Goal: Task Accomplishment & Management: Manage account settings

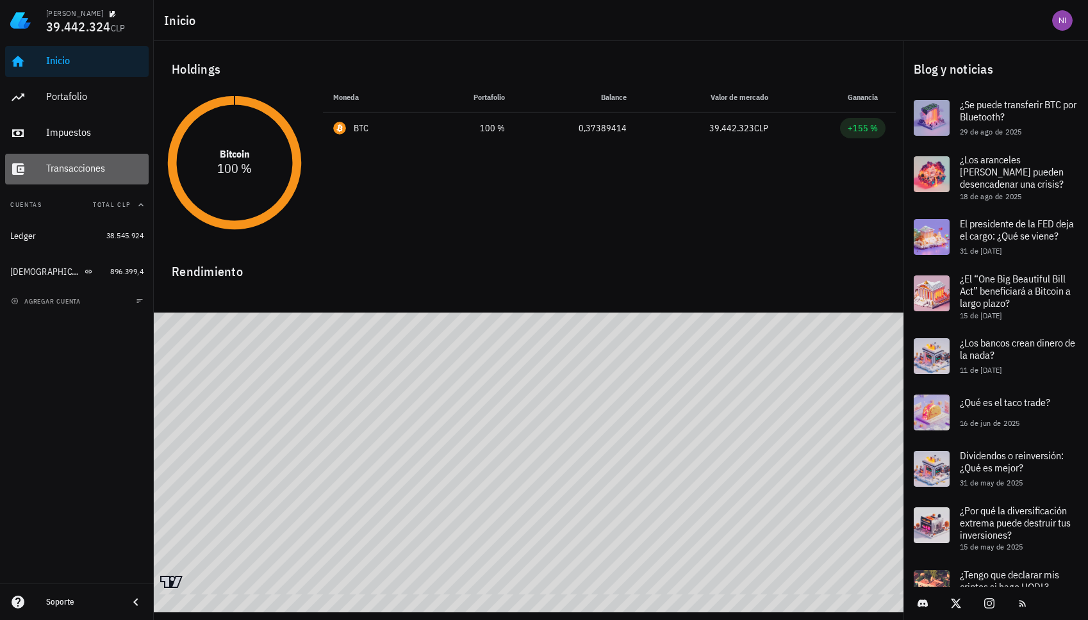
click at [94, 161] on div "Transacciones" at bounding box center [94, 168] width 97 height 29
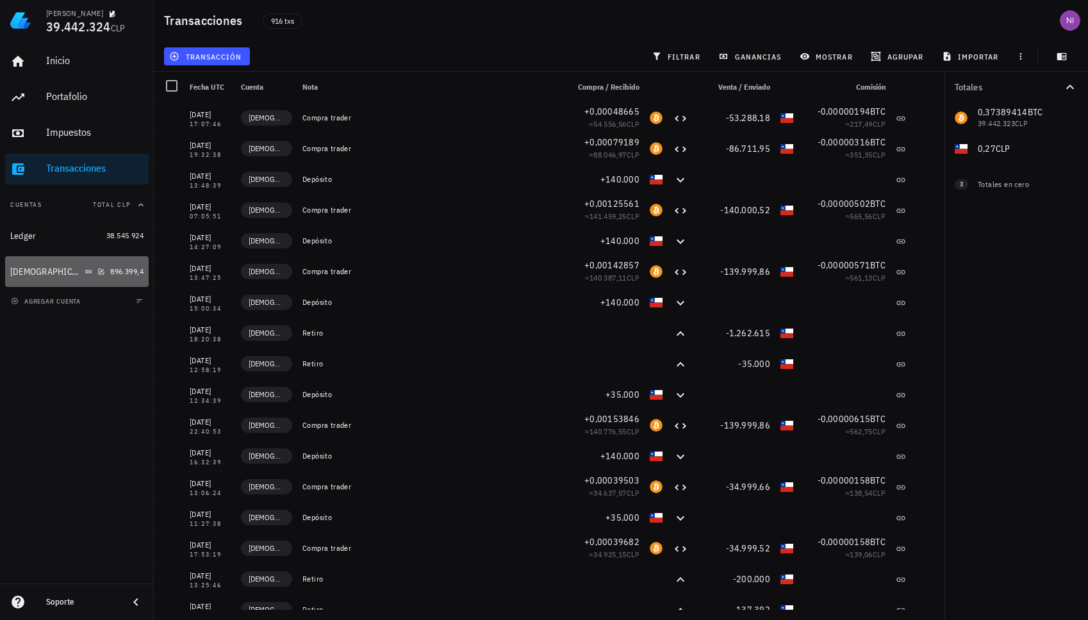
click at [106, 270] on link "Buda 896.399,4" at bounding box center [76, 271] width 143 height 31
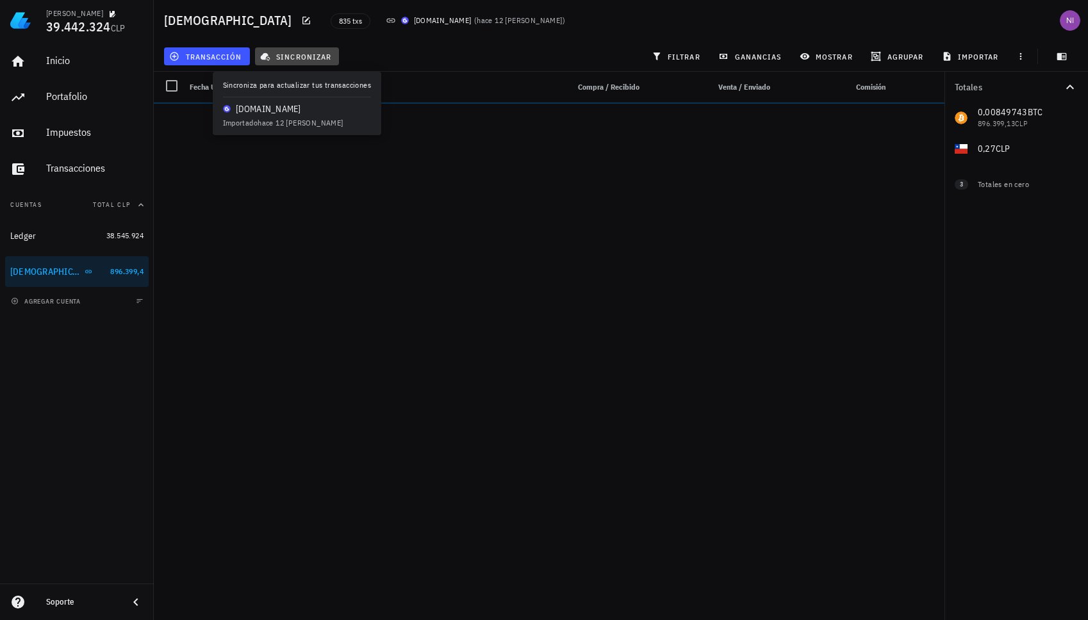
click at [282, 61] on button "sincronizar" at bounding box center [297, 56] width 85 height 18
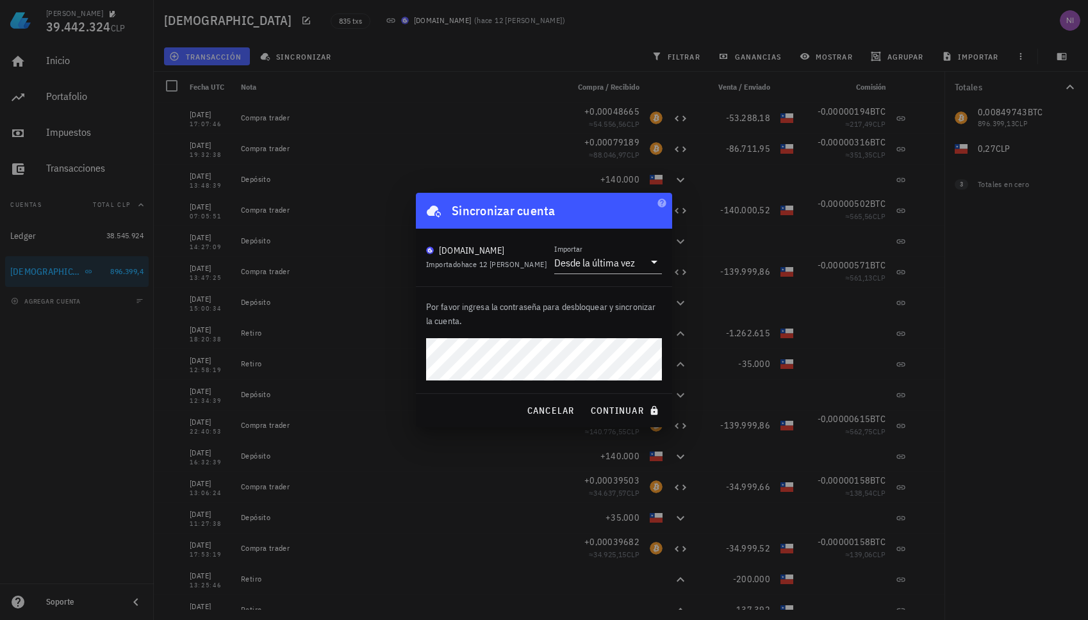
click at [585, 399] on button "continuar" at bounding box center [626, 410] width 82 height 23
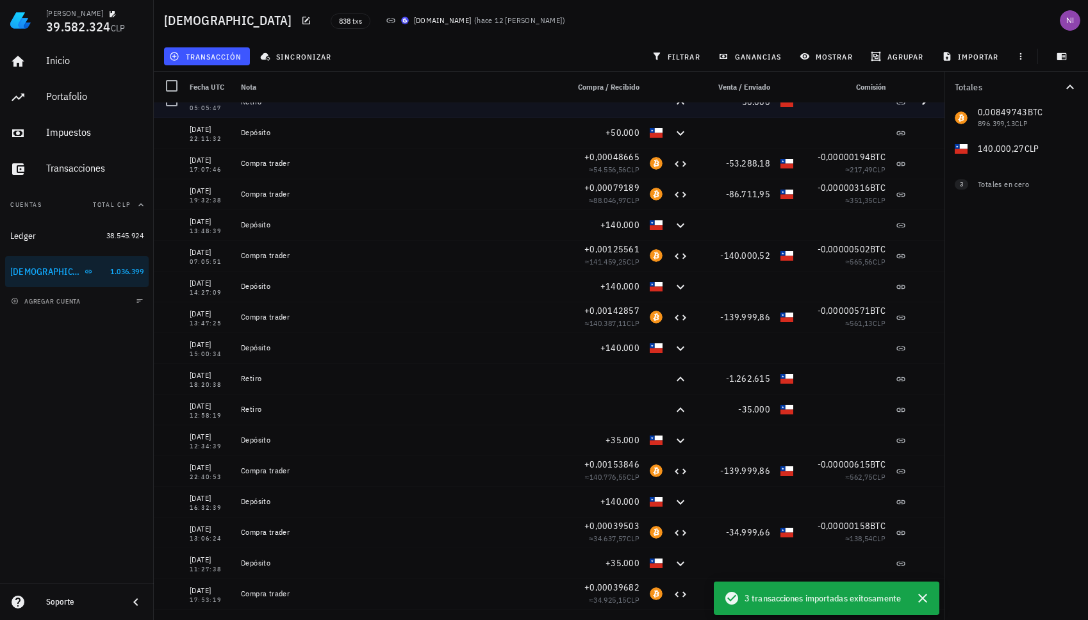
scroll to position [64, 0]
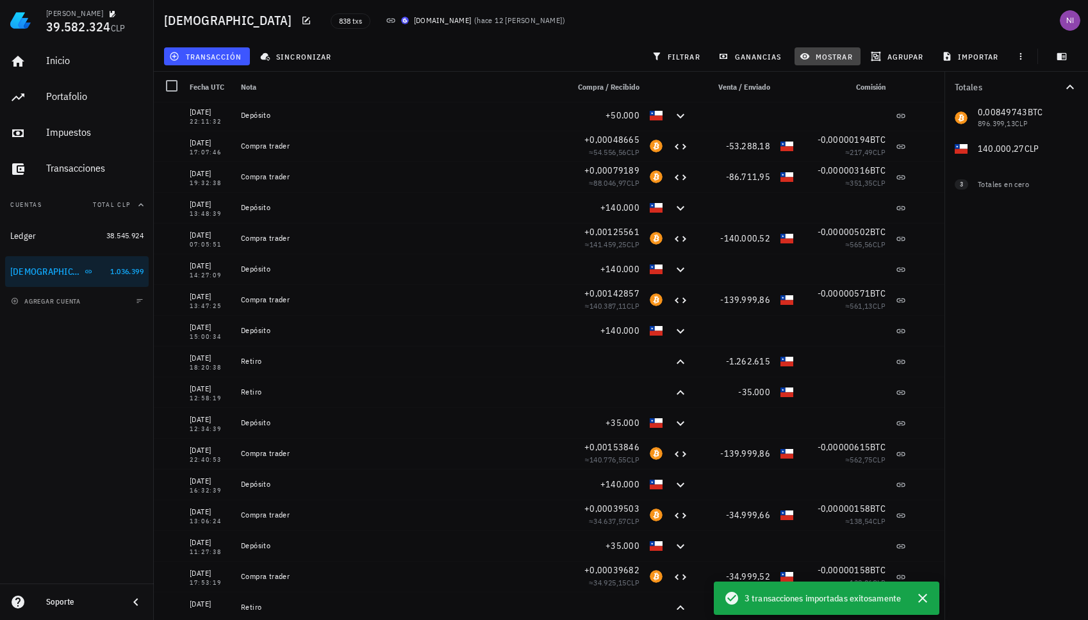
click at [805, 49] on button "mostrar" at bounding box center [827, 56] width 66 height 18
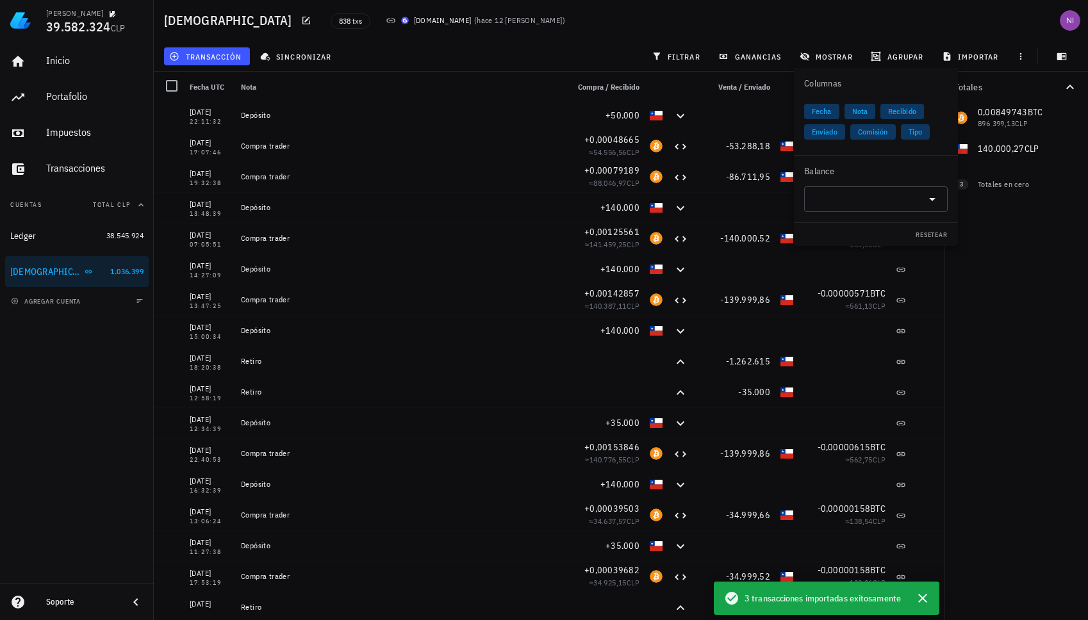
click at [667, 31] on div "838 txs Buda.com ( hace 12 días )" at bounding box center [570, 20] width 495 height 32
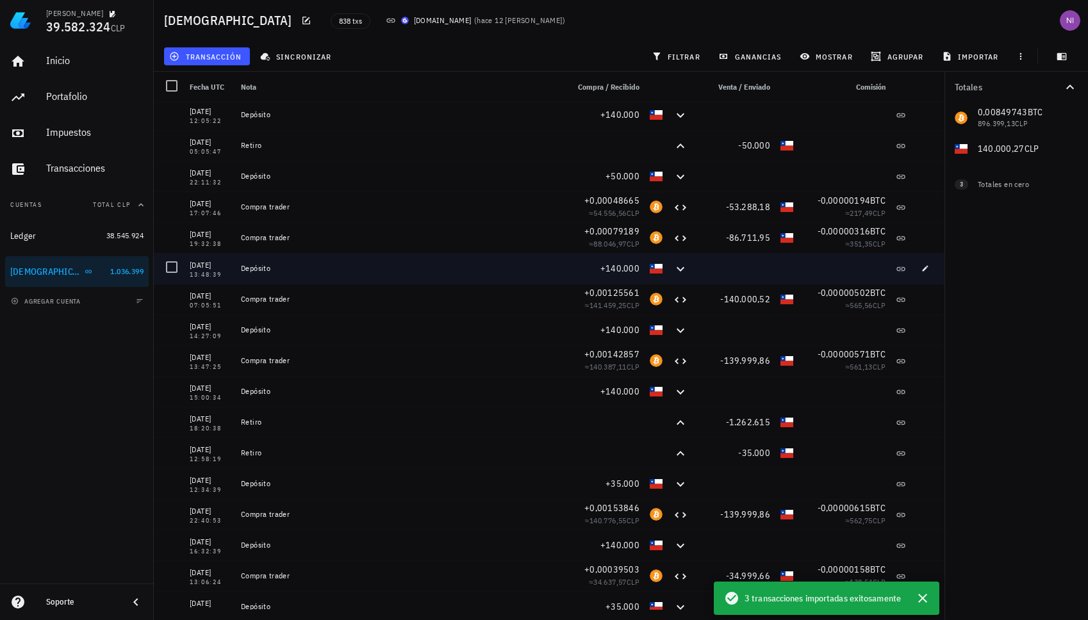
scroll to position [0, 0]
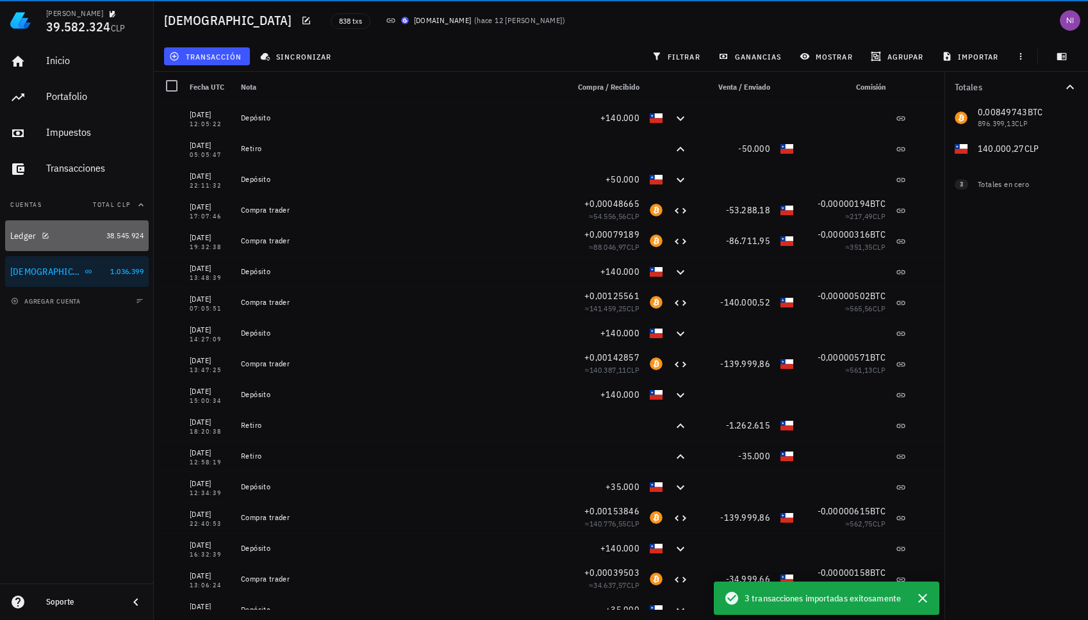
click at [62, 239] on div "Ledger" at bounding box center [55, 236] width 91 height 12
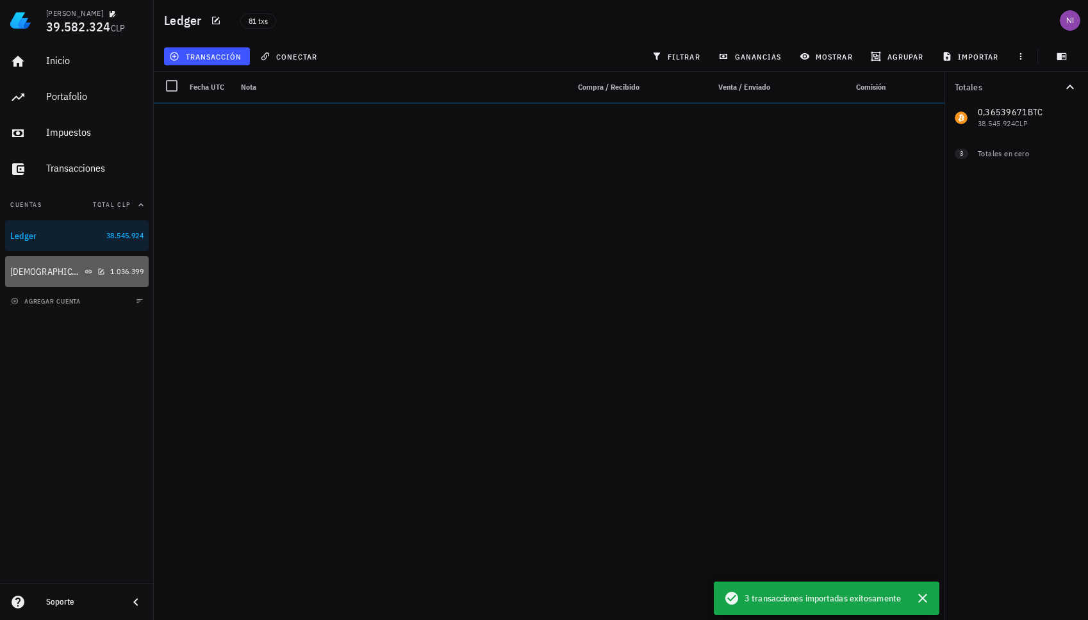
click at [88, 268] on div "[DEMOGRAPHIC_DATA]" at bounding box center [57, 272] width 95 height 12
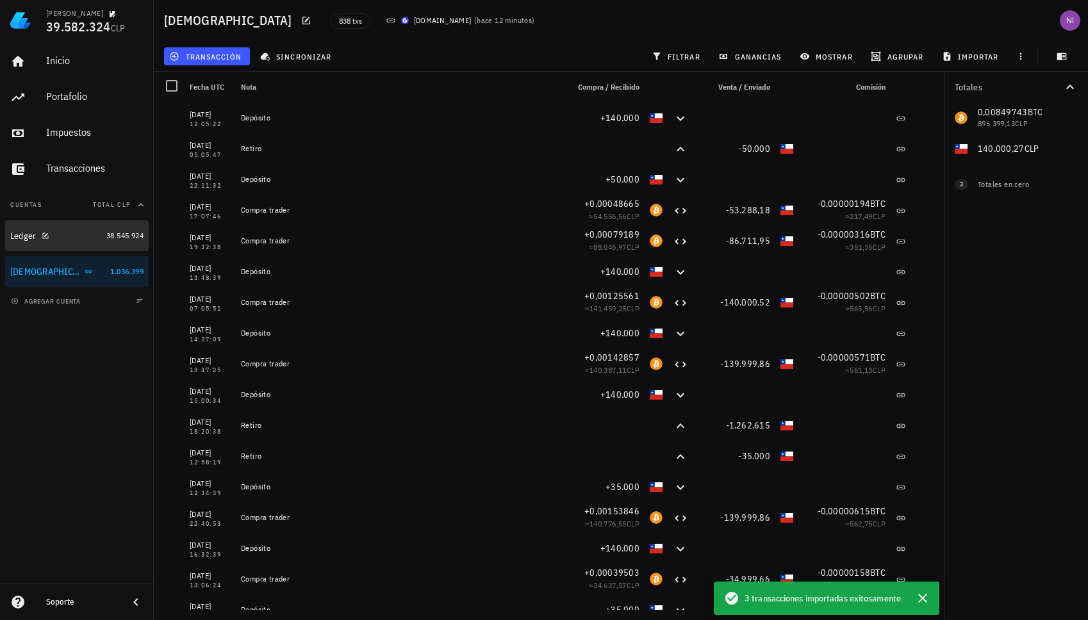
click at [80, 236] on div "Ledger" at bounding box center [55, 236] width 91 height 12
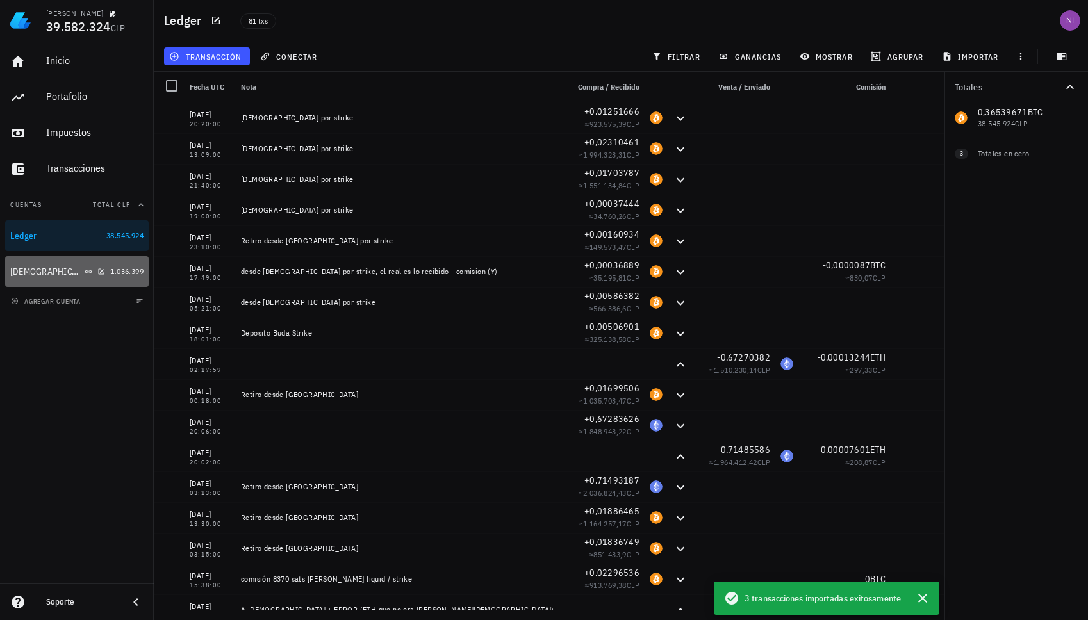
click at [74, 272] on div "[DEMOGRAPHIC_DATA]" at bounding box center [57, 272] width 95 height 12
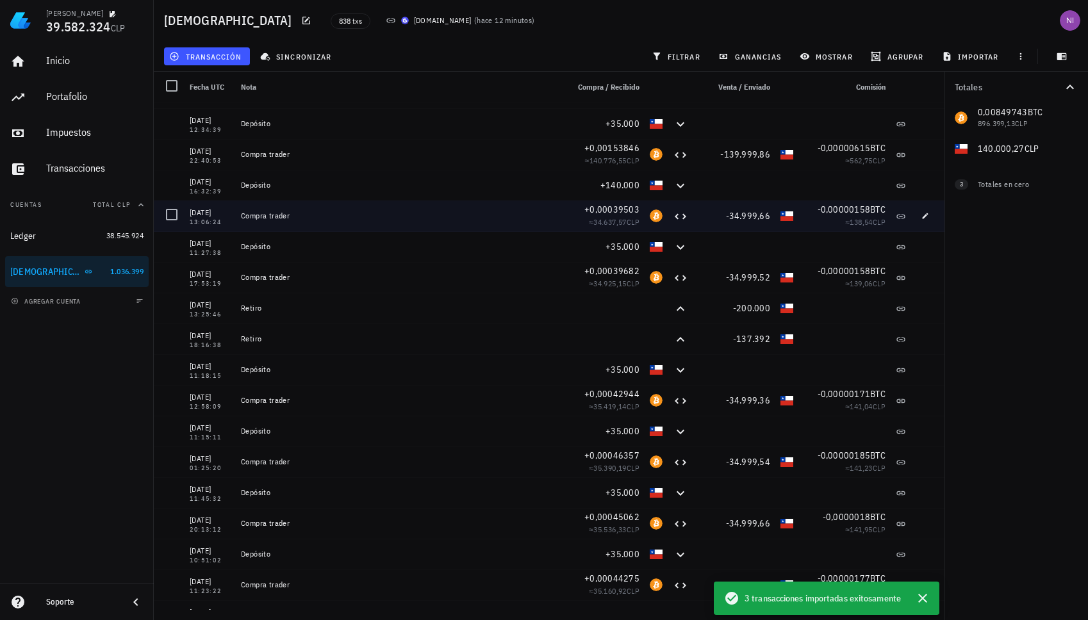
scroll to position [384, 0]
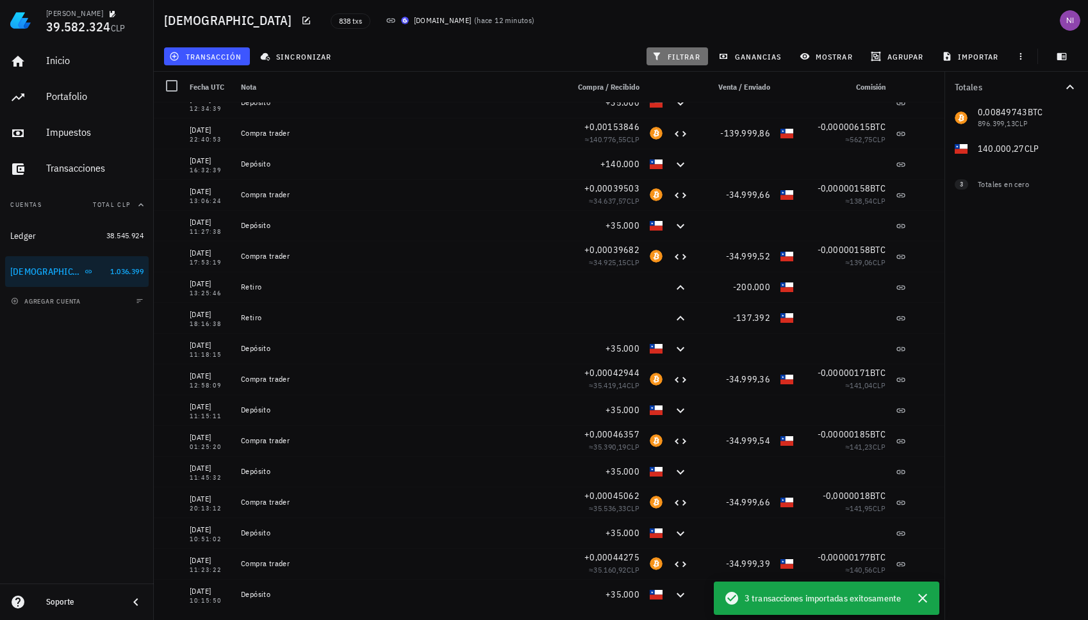
click at [684, 60] on span "filtrar" at bounding box center [677, 56] width 46 height 10
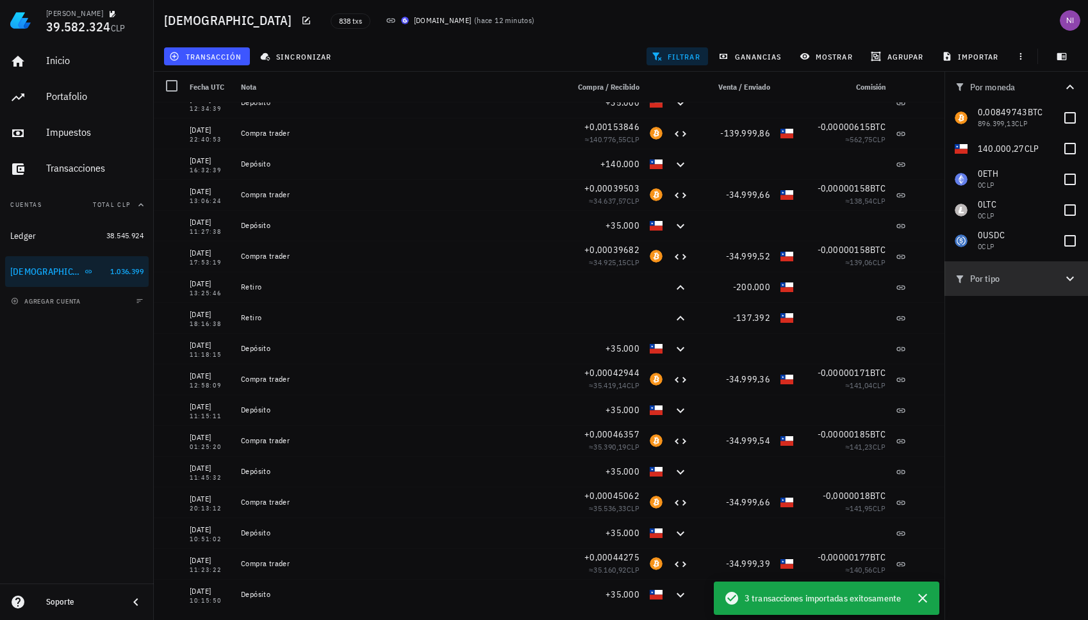
click at [1031, 284] on span "Por tipo" at bounding box center [1008, 279] width 108 height 14
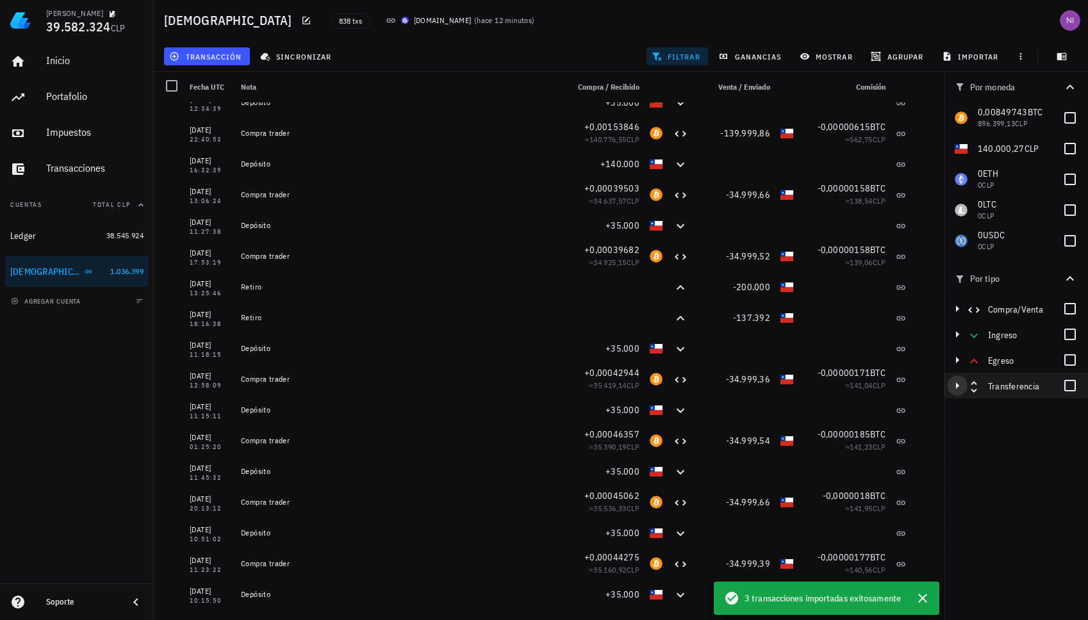
click at [960, 384] on icon "button" at bounding box center [956, 385] width 15 height 15
click at [1073, 411] on div at bounding box center [1070, 411] width 22 height 22
click at [1076, 432] on div at bounding box center [1070, 437] width 22 height 22
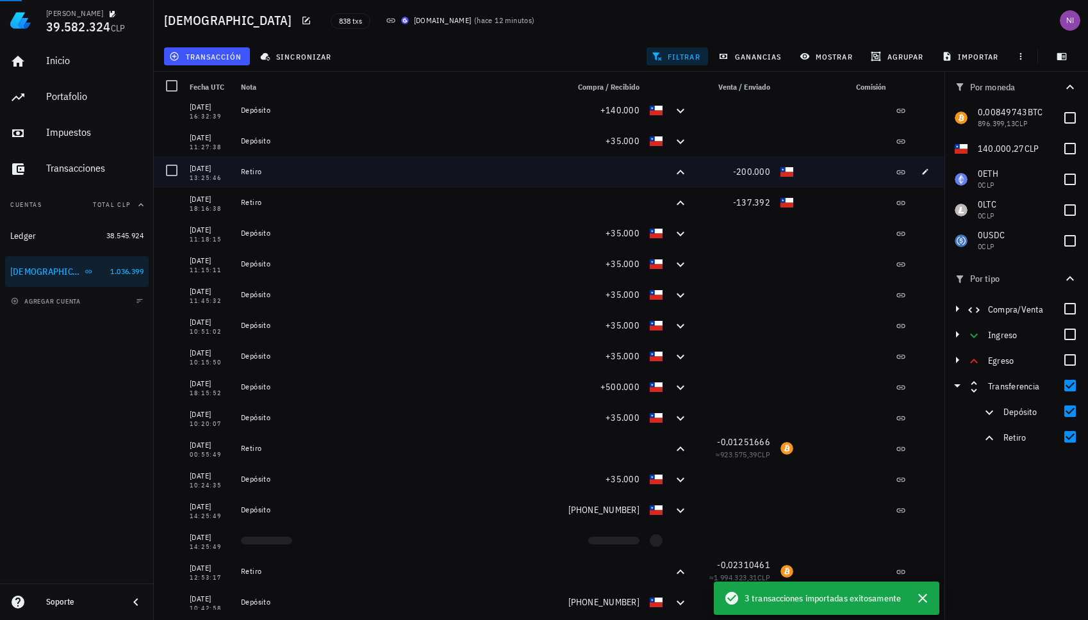
scroll to position [320, 0]
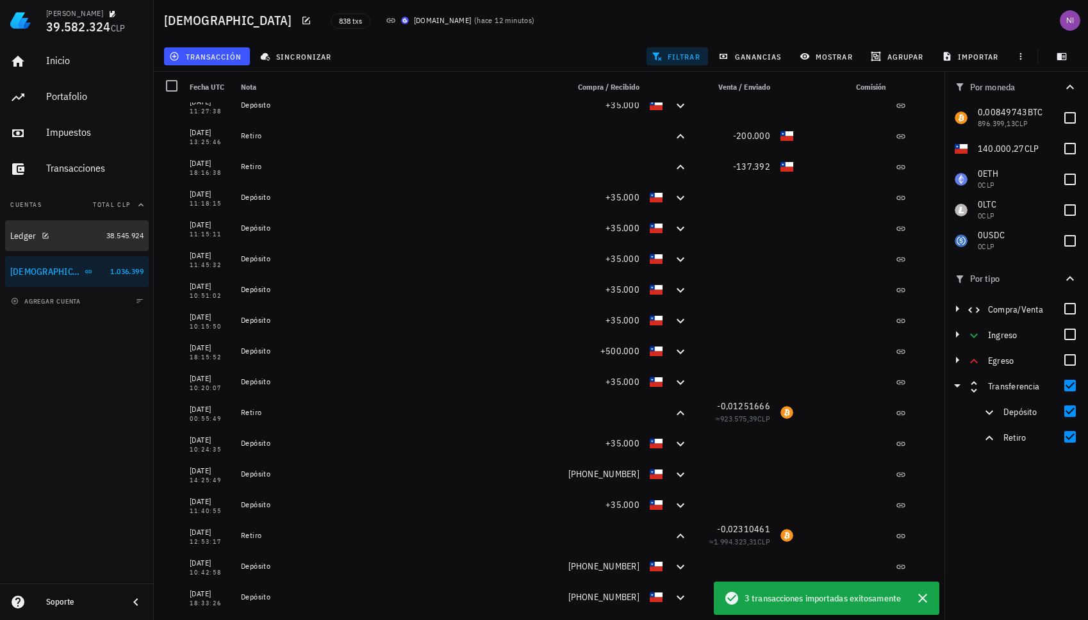
click at [79, 233] on div "Ledger" at bounding box center [55, 236] width 91 height 12
click at [1076, 332] on div at bounding box center [1070, 334] width 22 height 22
click at [1077, 355] on div at bounding box center [1070, 360] width 22 height 22
click at [1069, 382] on div at bounding box center [1070, 386] width 22 height 22
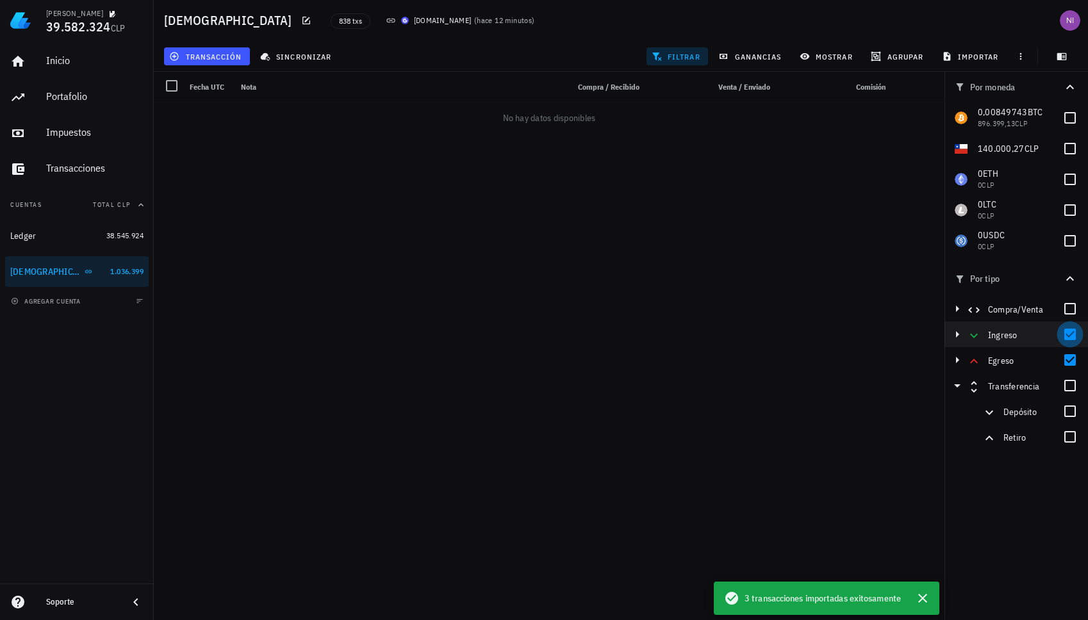
click at [1063, 334] on div at bounding box center [1070, 334] width 22 height 22
click at [1067, 362] on div at bounding box center [1070, 360] width 22 height 22
click at [1068, 303] on div at bounding box center [1070, 309] width 22 height 22
click at [956, 307] on icon "button" at bounding box center [957, 309] width 3 height 6
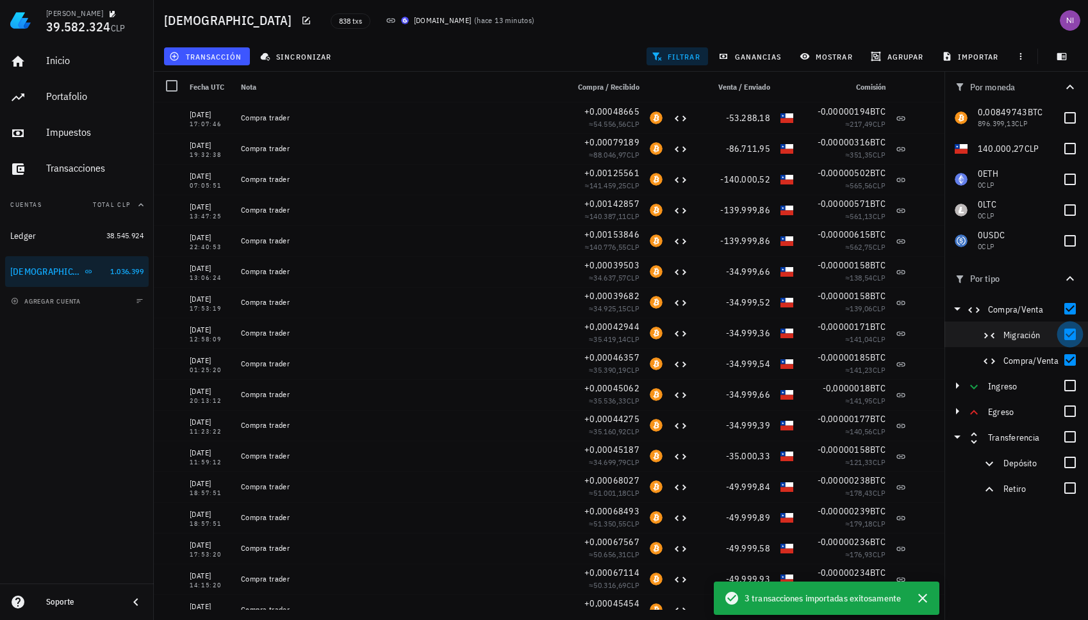
click at [1070, 332] on div at bounding box center [1070, 334] width 22 height 22
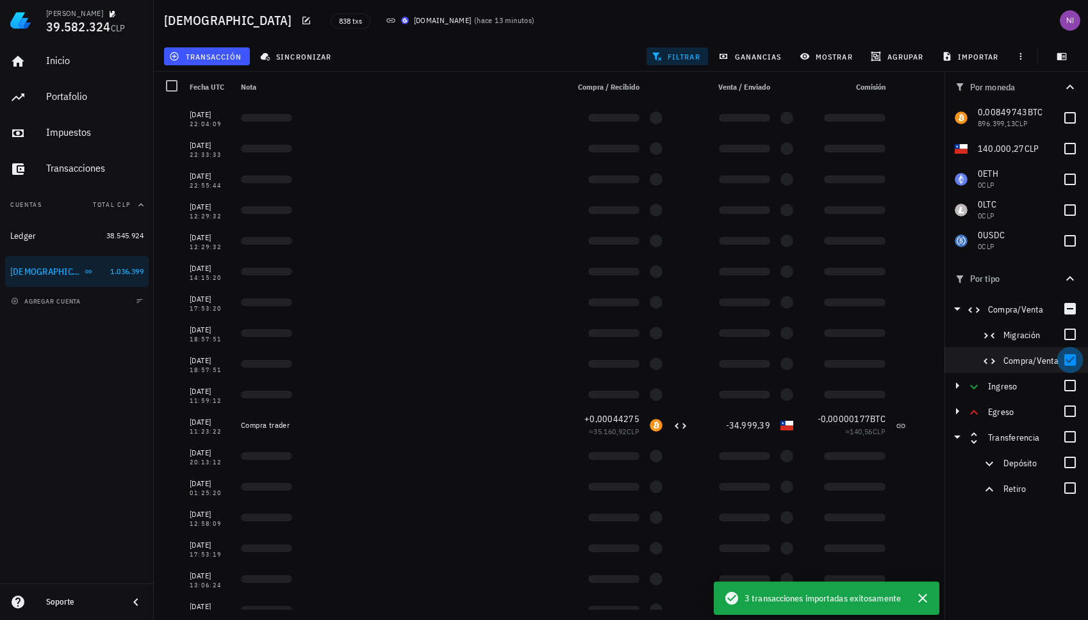
click at [1073, 352] on div at bounding box center [1070, 360] width 22 height 22
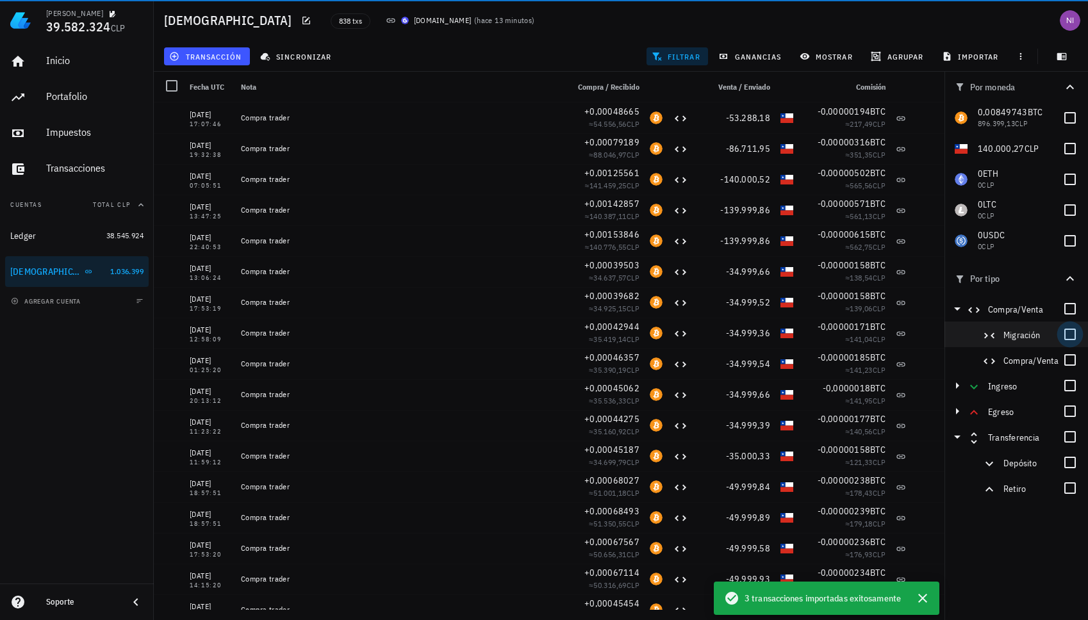
click at [1070, 336] on div at bounding box center [1070, 334] width 22 height 22
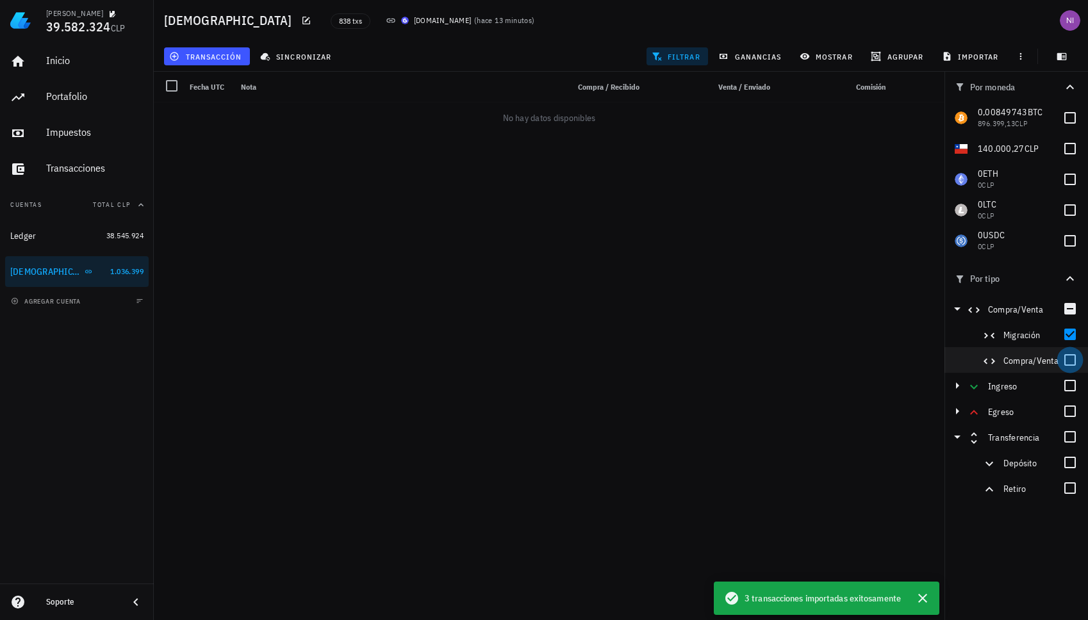
click at [1074, 354] on div at bounding box center [1070, 360] width 22 height 22
click at [1073, 336] on div at bounding box center [1070, 334] width 22 height 22
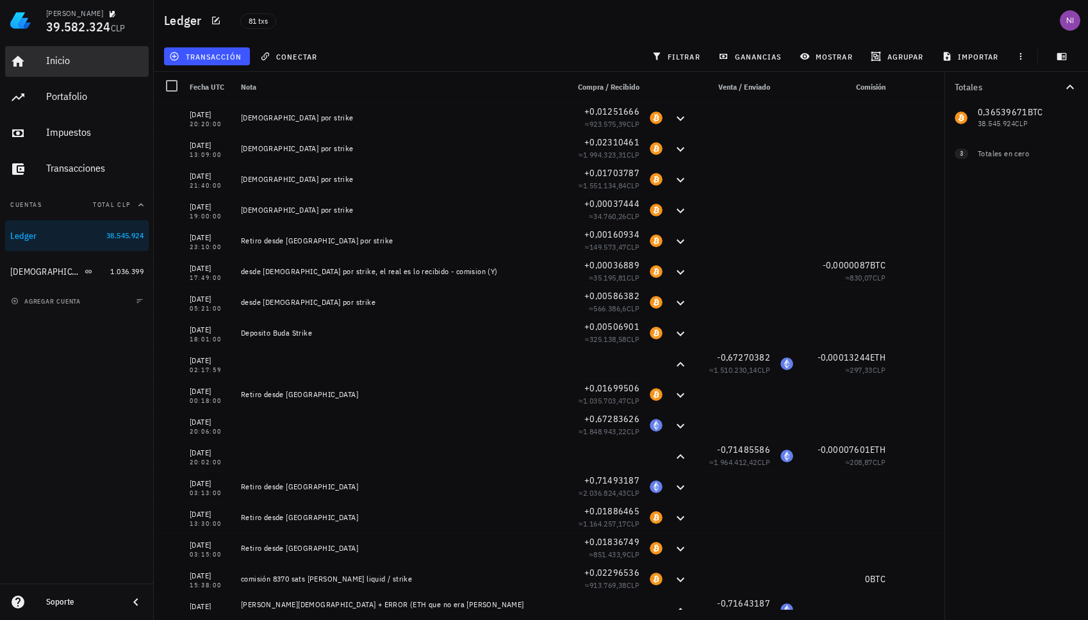
click at [40, 72] on link "Inicio" at bounding box center [76, 61] width 143 height 31
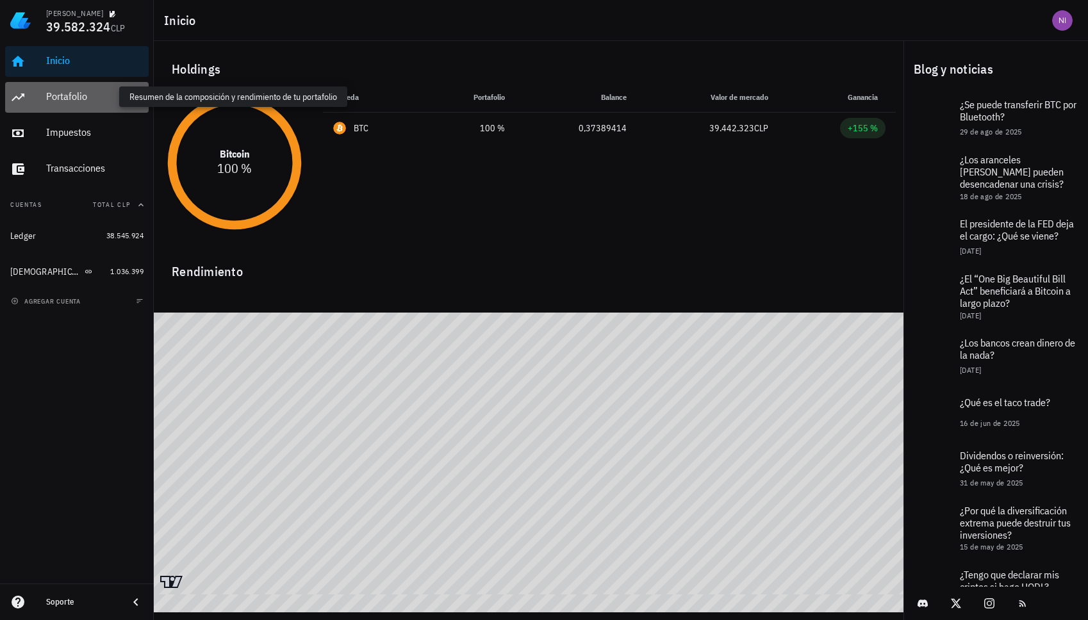
click at [48, 94] on div "Portafolio" at bounding box center [94, 96] width 97 height 12
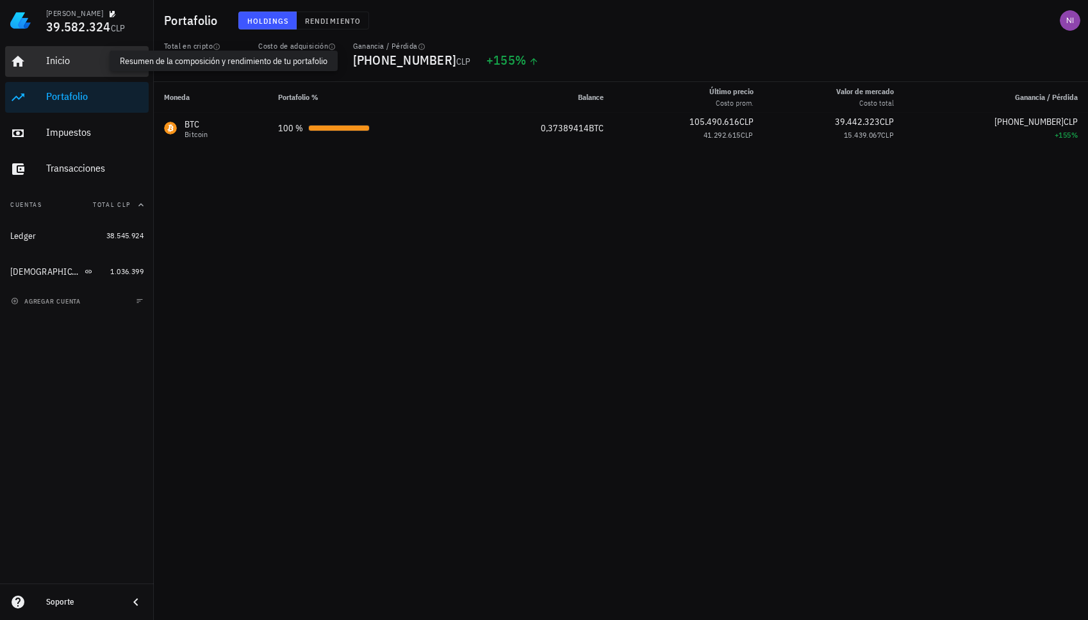
click at [75, 55] on div "Inicio" at bounding box center [94, 60] width 97 height 12
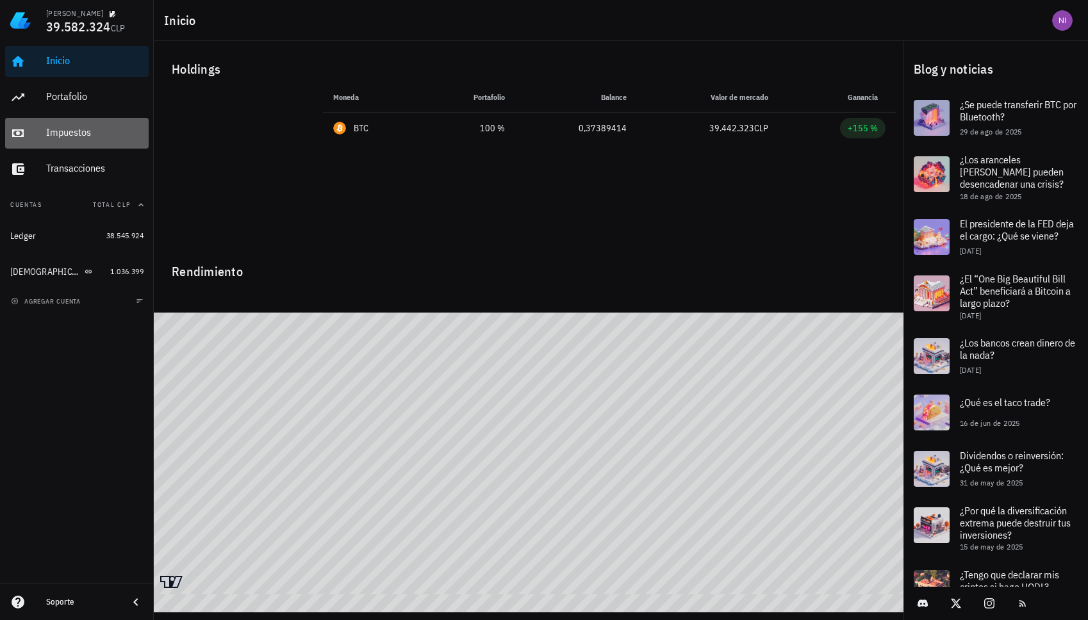
click at [62, 131] on div "Impuestos" at bounding box center [94, 132] width 97 height 12
